Goal: Task Accomplishment & Management: Complete application form

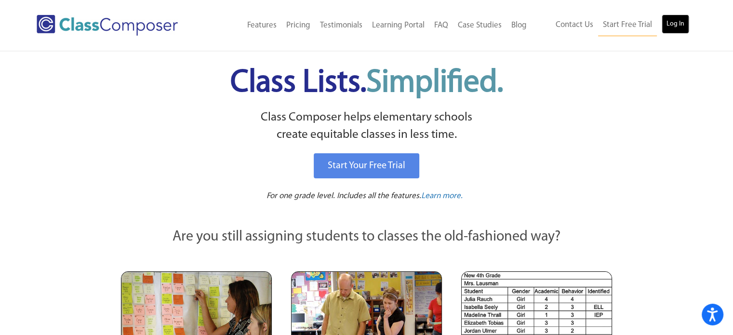
click at [674, 24] on link "Log In" at bounding box center [675, 23] width 27 height 19
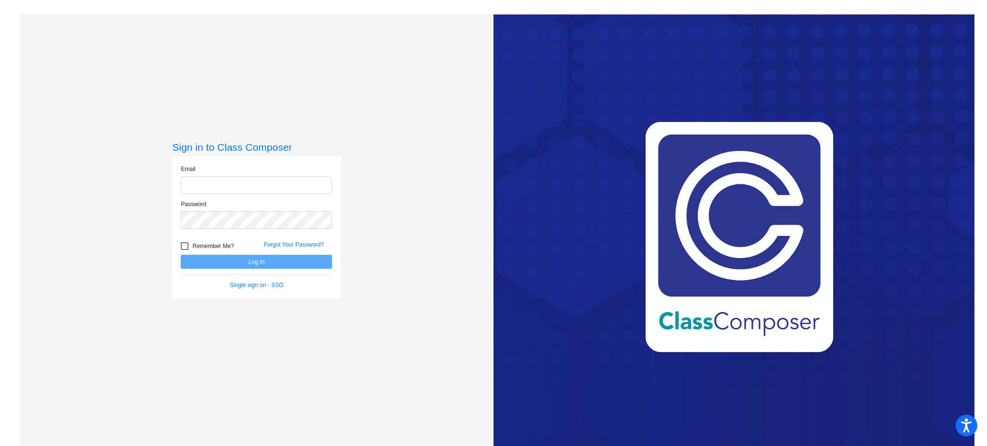
type input "mlawler@mbgsd.org"
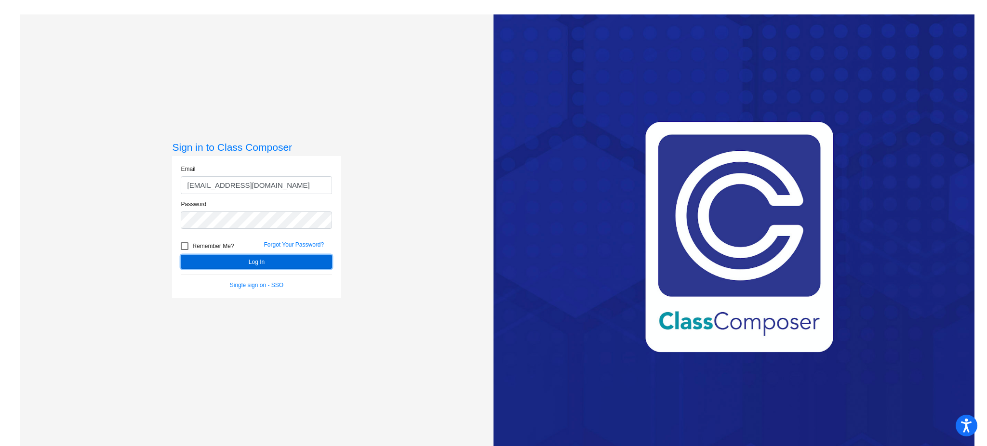
click at [268, 262] on button "Log In" at bounding box center [256, 262] width 151 height 14
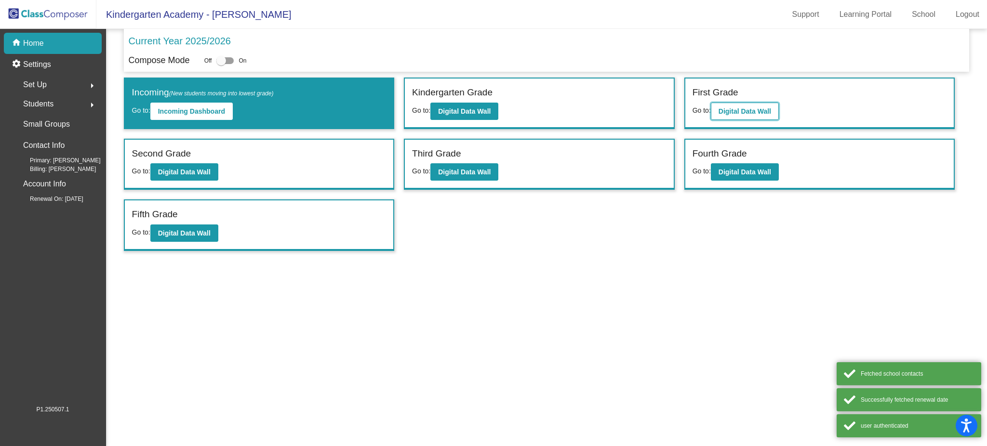
click at [767, 108] on b "Digital Data Wall" at bounding box center [745, 112] width 53 height 8
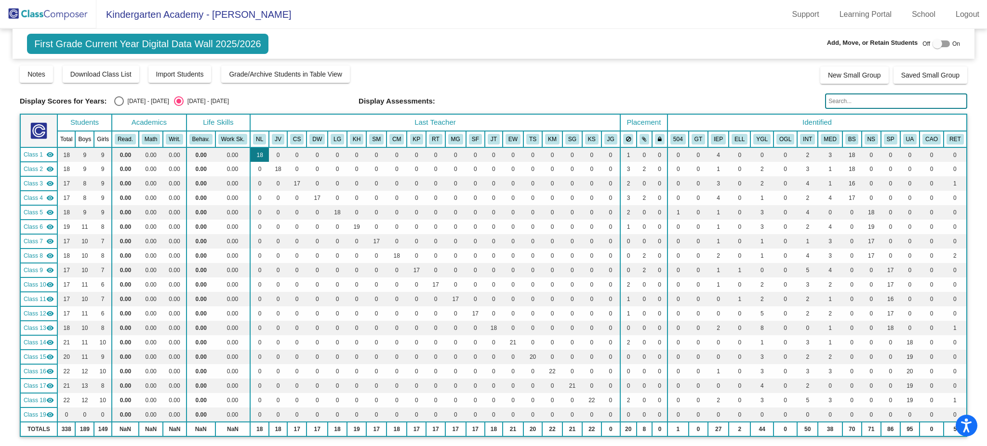
scroll to position [193, 0]
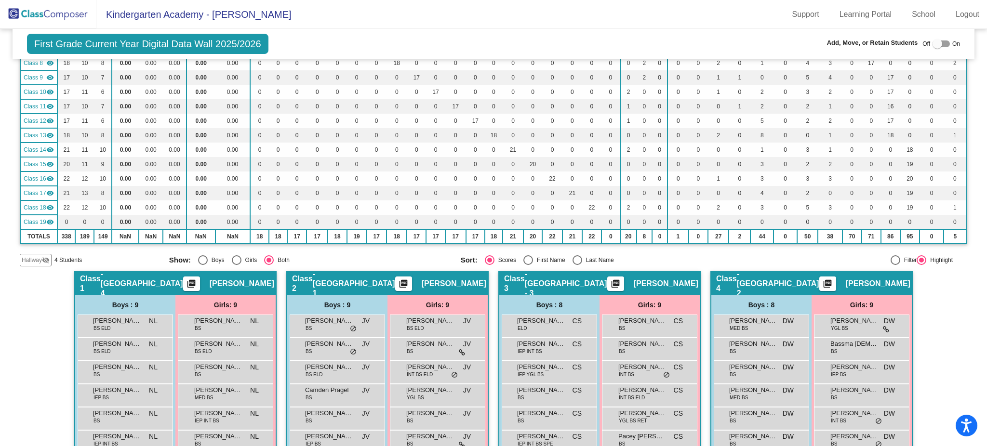
click at [33, 258] on span "Hallway" at bounding box center [32, 260] width 20 height 9
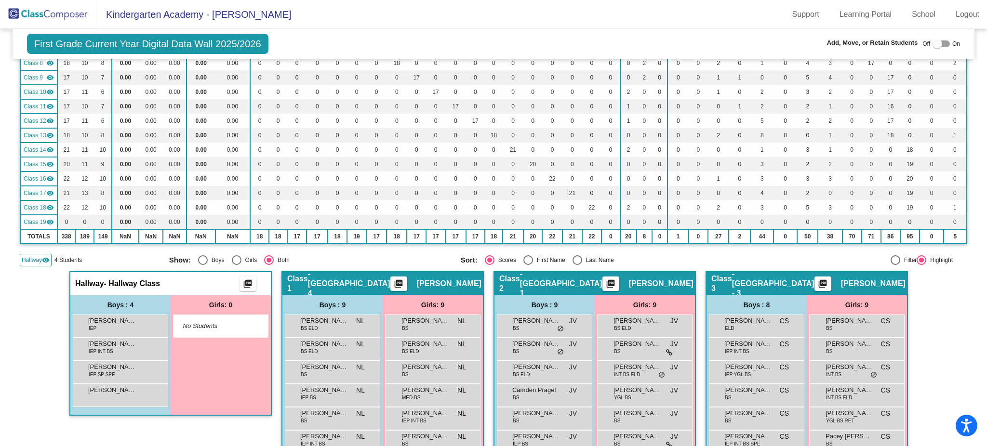
click at [953, 43] on span "On" at bounding box center [957, 44] width 8 height 9
click at [943, 43] on div at bounding box center [941, 43] width 17 height 7
checkbox input "true"
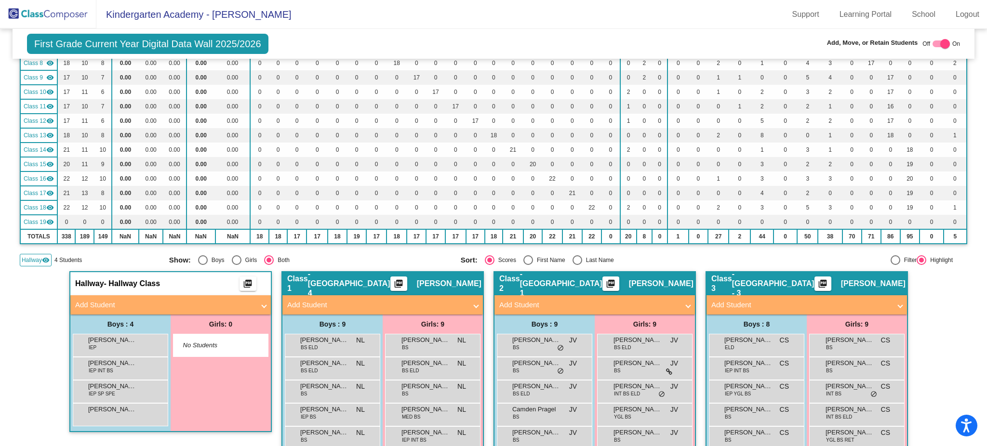
click at [247, 301] on mat-panel-title "Add Student" at bounding box center [164, 305] width 179 height 11
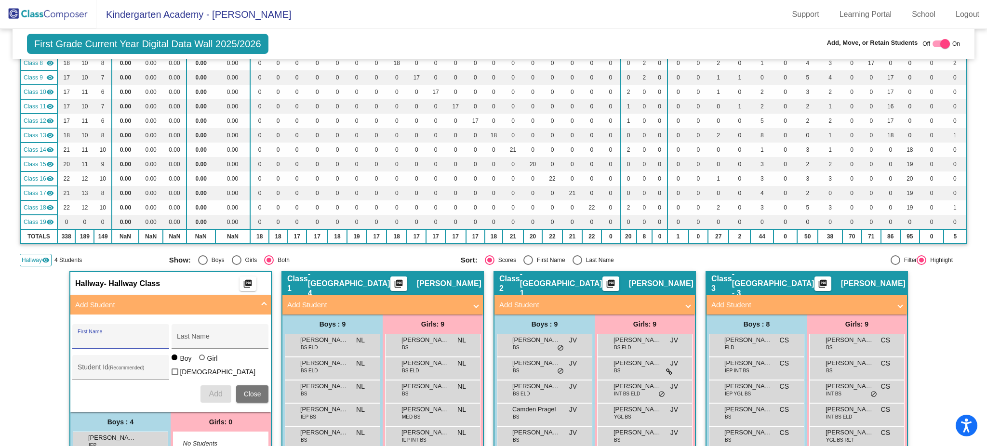
click at [101, 337] on input "First Name" at bounding box center [121, 341] width 87 height 8
paste input "Azmi"
type input "Azmi"
click at [204, 333] on div "Last Name" at bounding box center [220, 340] width 87 height 20
paste input "Morkaz"
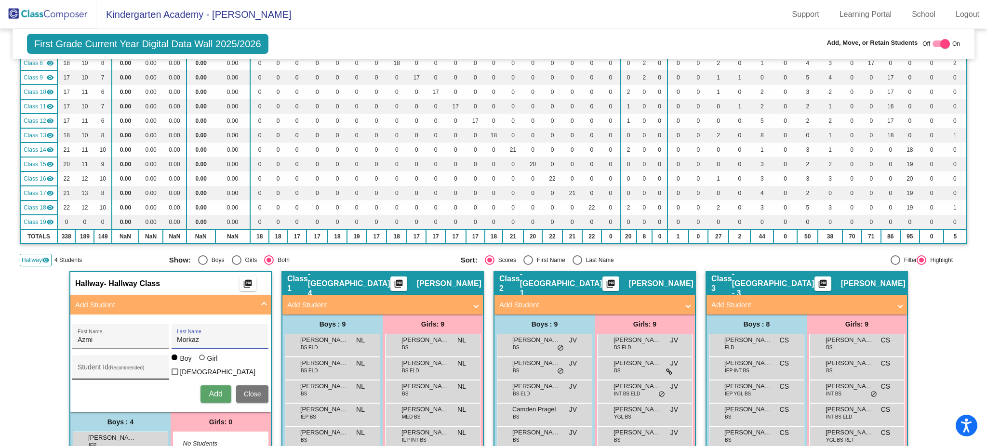
type input "Morkaz"
click at [109, 367] on input "Student Id (Recommended)" at bounding box center [121, 371] width 87 height 8
paste input "509502"
type input "509502"
click at [213, 386] on button "Add" at bounding box center [216, 394] width 31 height 17
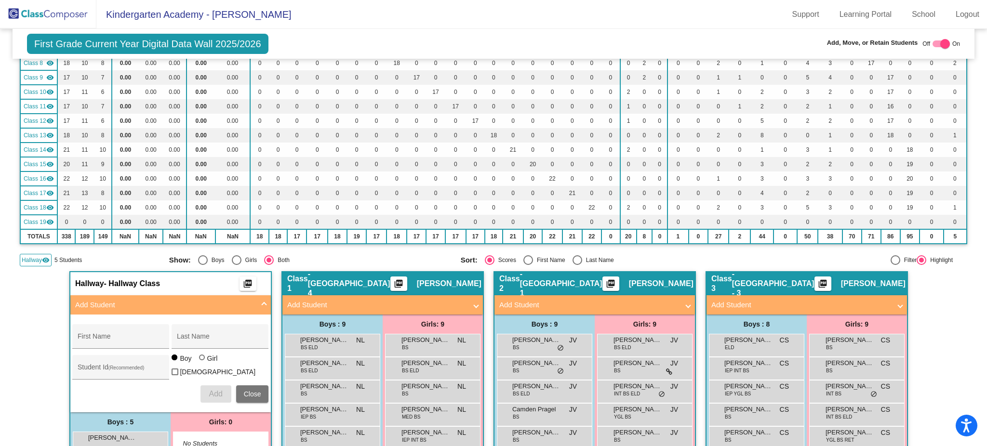
click at [259, 303] on span "Add Student" at bounding box center [168, 305] width 187 height 11
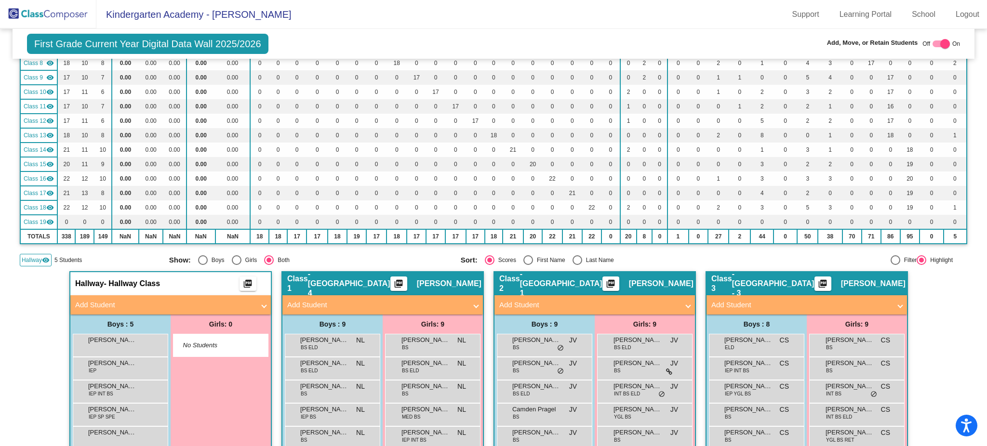
scroll to position [321, 0]
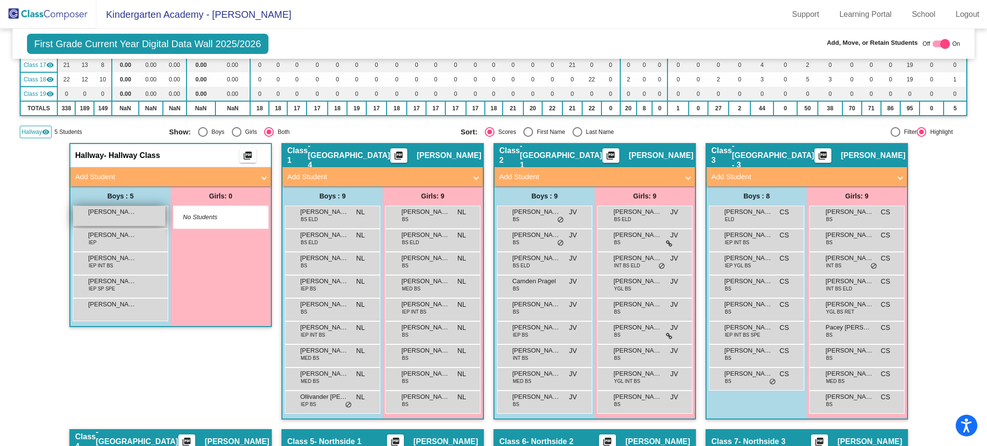
click at [116, 213] on span "Azmi Morkaz" at bounding box center [112, 212] width 48 height 10
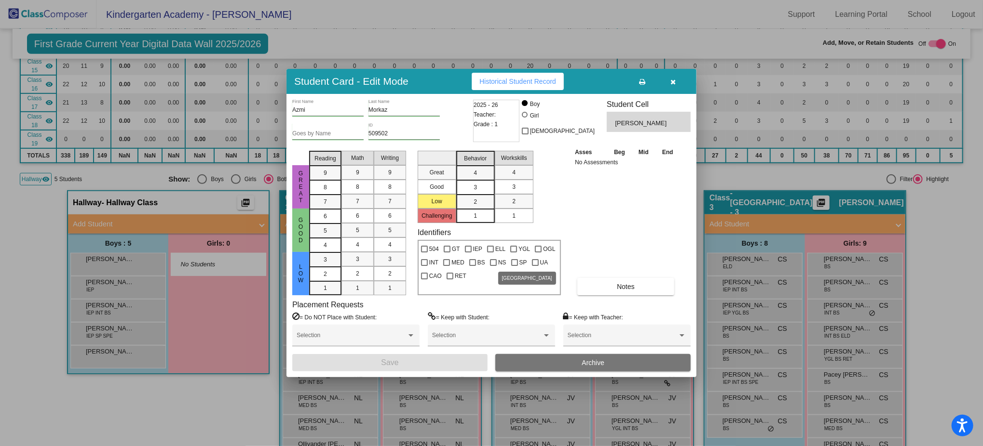
click at [515, 263] on div at bounding box center [514, 262] width 7 height 7
click at [514, 266] on input "SP" at bounding box center [514, 266] width 0 height 0
checkbox input "true"
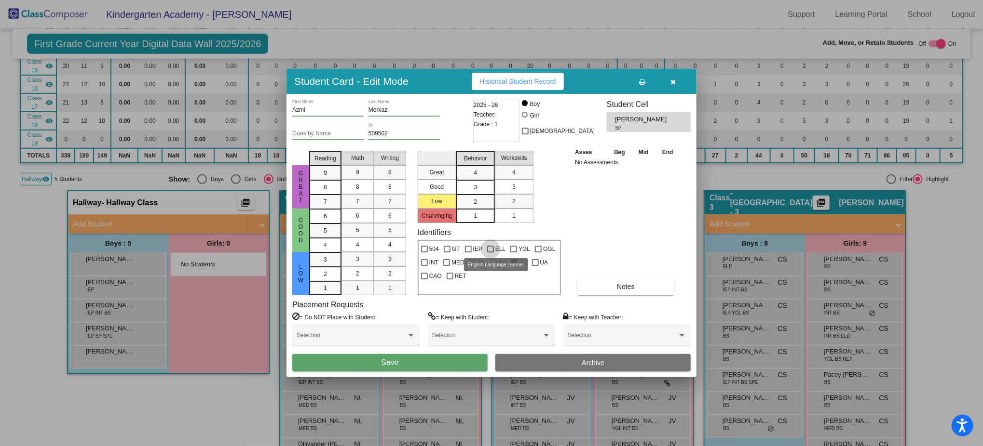
click at [488, 247] on div at bounding box center [490, 249] width 7 height 7
click at [490, 253] on input "ELL" at bounding box center [490, 253] width 0 height 0
checkbox input "true"
click at [599, 288] on button "Notes" at bounding box center [625, 286] width 97 height 17
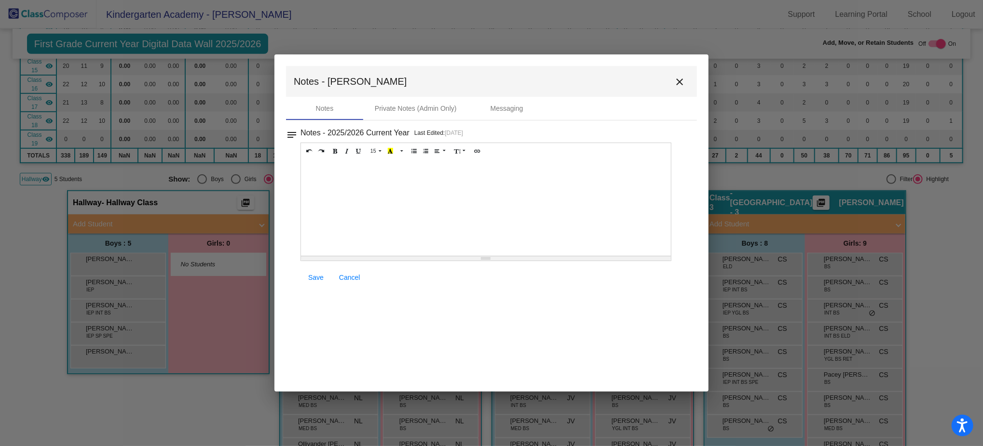
click at [361, 165] on div at bounding box center [486, 208] width 370 height 96
click at [305, 274] on link "Save" at bounding box center [315, 277] width 31 height 17
click at [674, 81] on mat-icon "close" at bounding box center [680, 82] width 12 height 12
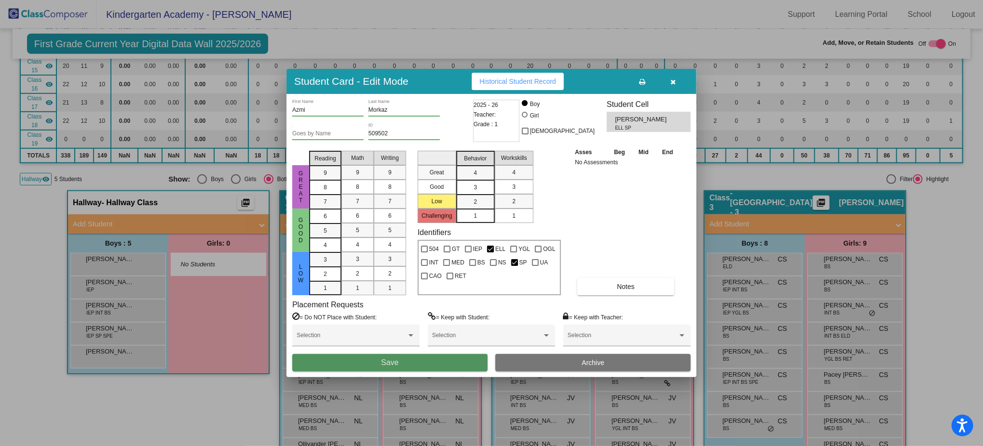
click at [422, 361] on button "Save" at bounding box center [389, 362] width 195 height 17
